Goal: Complete application form

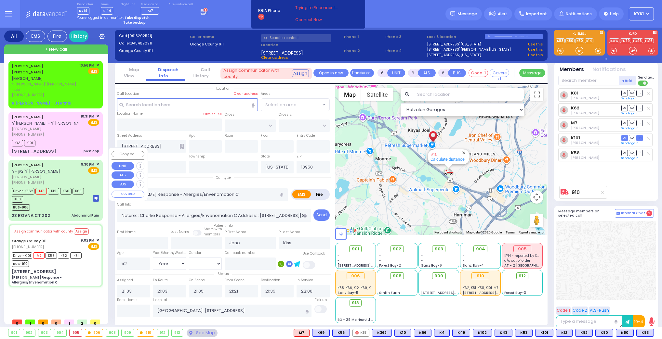
select select "Year"
select select "[DEMOGRAPHIC_DATA]"
select select
radio input "true"
select select "Year"
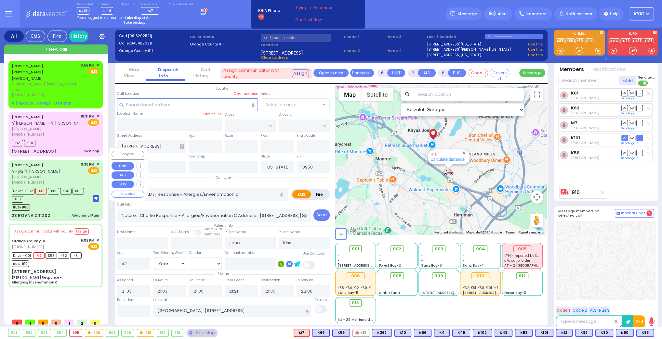
select select "[DEMOGRAPHIC_DATA]"
select select "Hatzalah Garages"
click at [59, 203] on div "BUS-906" at bounding box center [49, 207] width 75 height 8
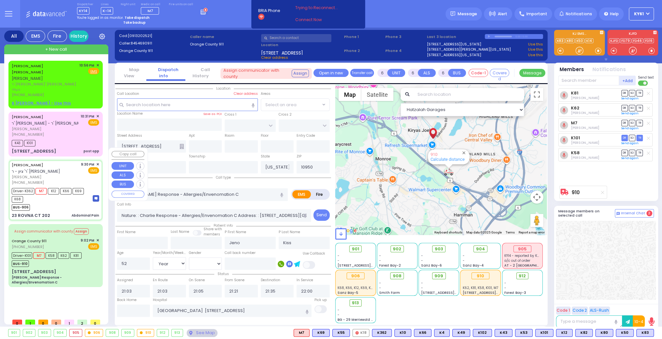
select select
type input "Abdominal Pain"
radio input "true"
type input "[PERSON_NAME]"
type input "SAAL"
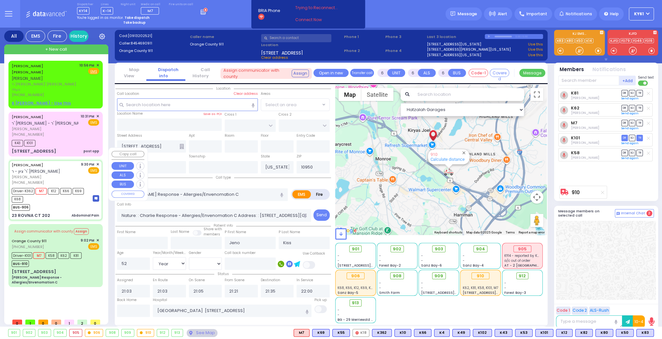
type input "[PERSON_NAME]"
type input "Saal"
type input "21"
select select "Year"
select select "[DEMOGRAPHIC_DATA]"
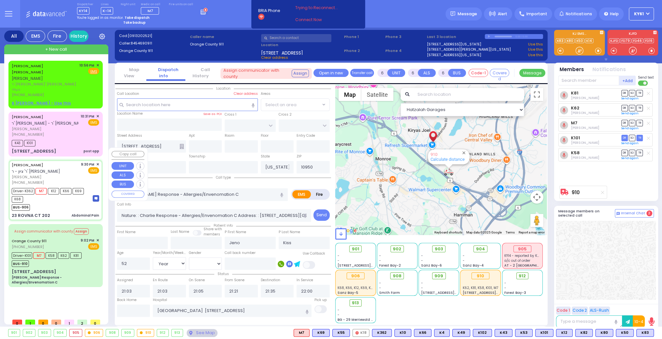
type input "21:30"
type input "21:33"
type input "21:35"
type input "22:12"
type input "22:40"
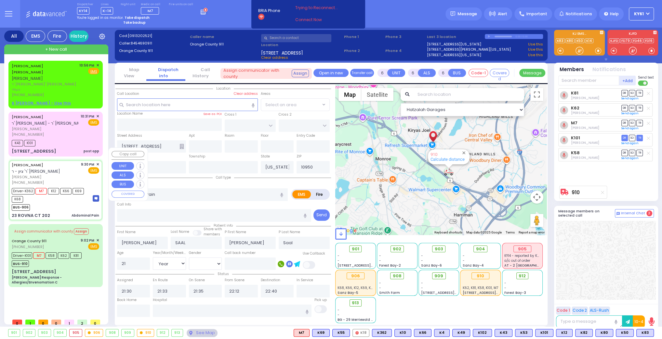
select select "Hatzalah Garages"
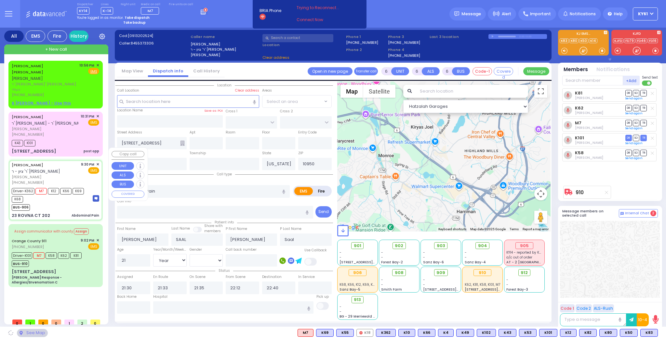
type input "CHEVRON RD"
type input "[GEOGRAPHIC_DATA]"
type input "23 ROVNA CT"
type input "202"
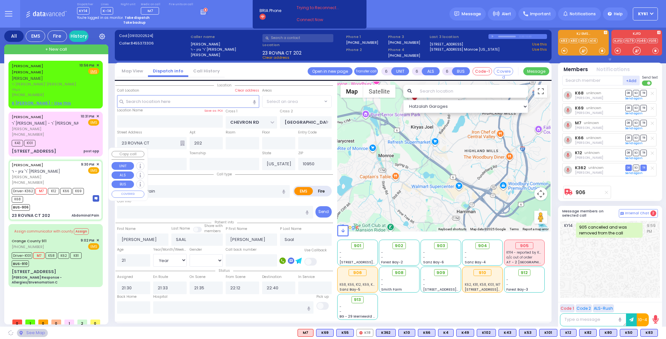
select select "SECTION 5"
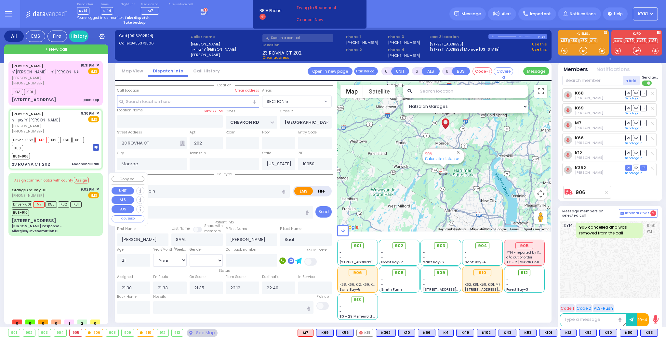
select select
radio input "true"
select select "Year"
select select "[DEMOGRAPHIC_DATA]"
type input "[GEOGRAPHIC_DATA] [STREET_ADDRESS][GEOGRAPHIC_DATA] Suffern"
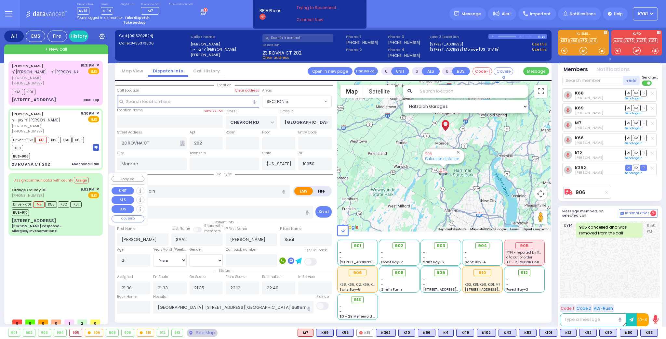
select select "Hatzalah Garages"
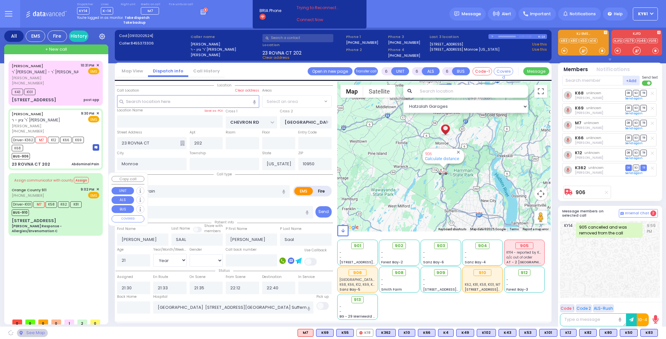
select select "SECTION 5"
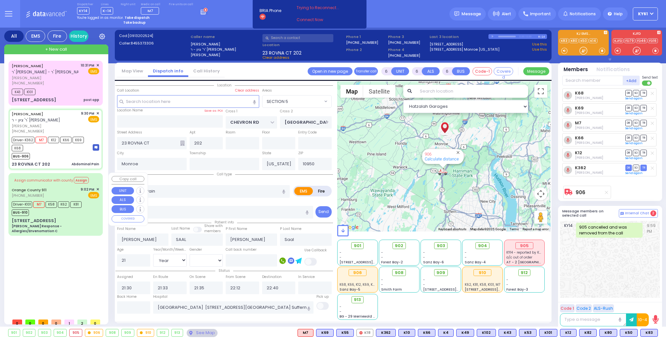
select select
radio input "true"
select select "Year"
select select "[DEMOGRAPHIC_DATA]"
select select "Hatzalah Garages"
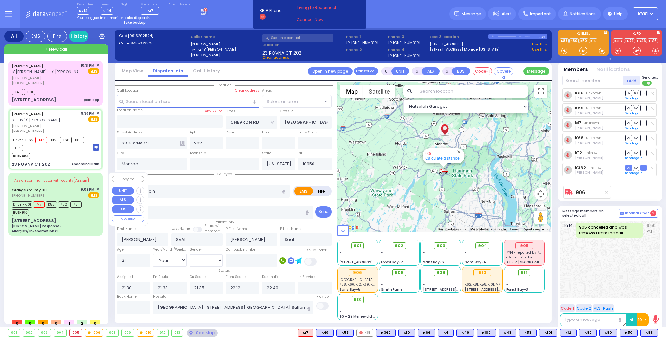
select select "SECTION 5"
select select
radio input "true"
select select "Year"
select select "[DEMOGRAPHIC_DATA]"
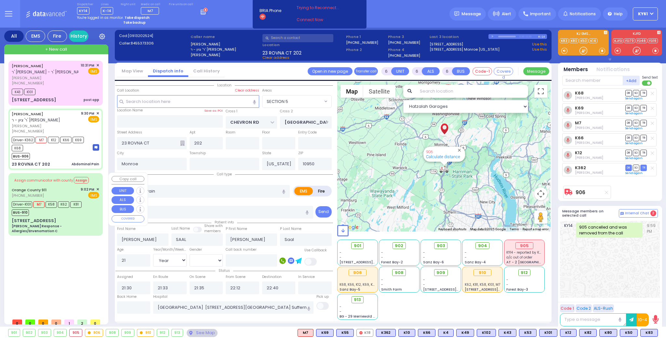
select select "Hatzalah Garages"
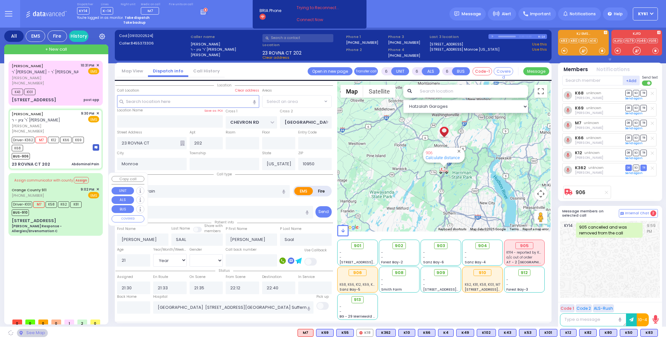
select select "SECTION 5"
